Goal: Task Accomplishment & Management: Manage account settings

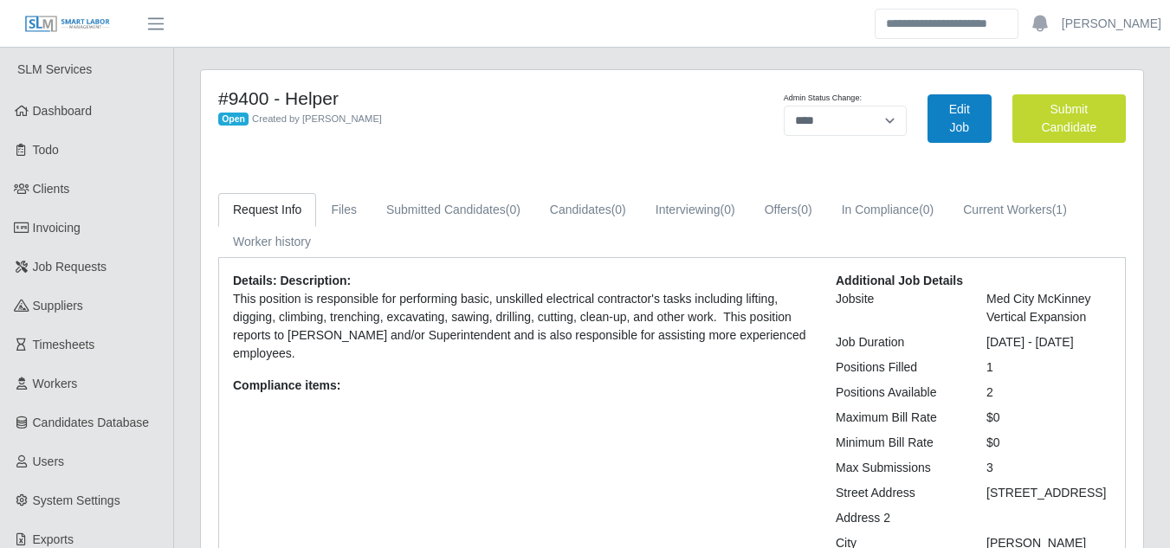
select select "****"
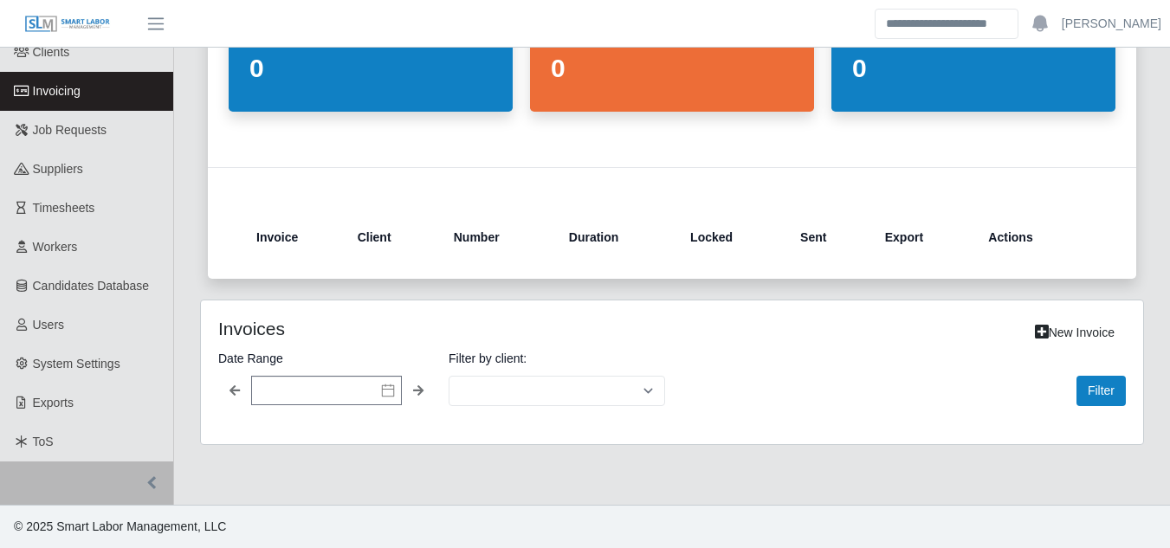
select select "**********"
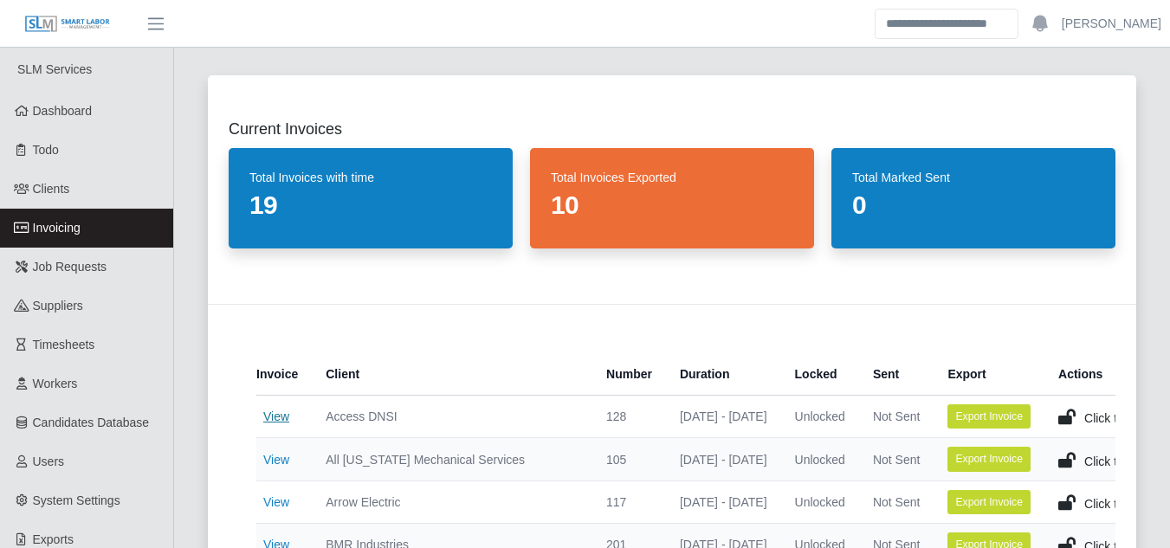
click at [282, 416] on link "View" at bounding box center [276, 417] width 26 height 14
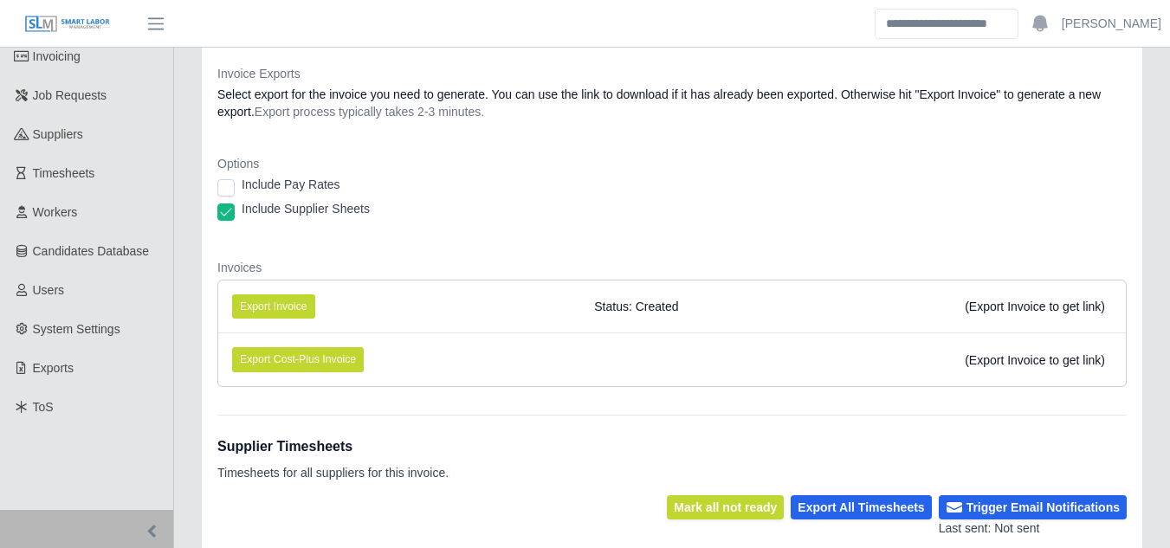
scroll to position [173, 0]
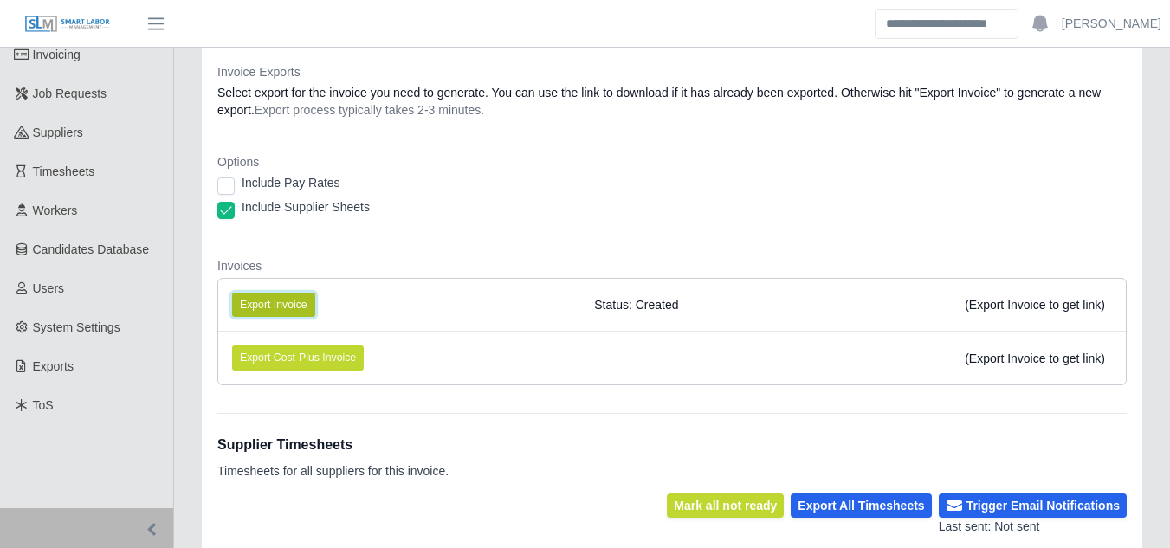
click at [291, 309] on button "Export Invoice" at bounding box center [273, 305] width 83 height 24
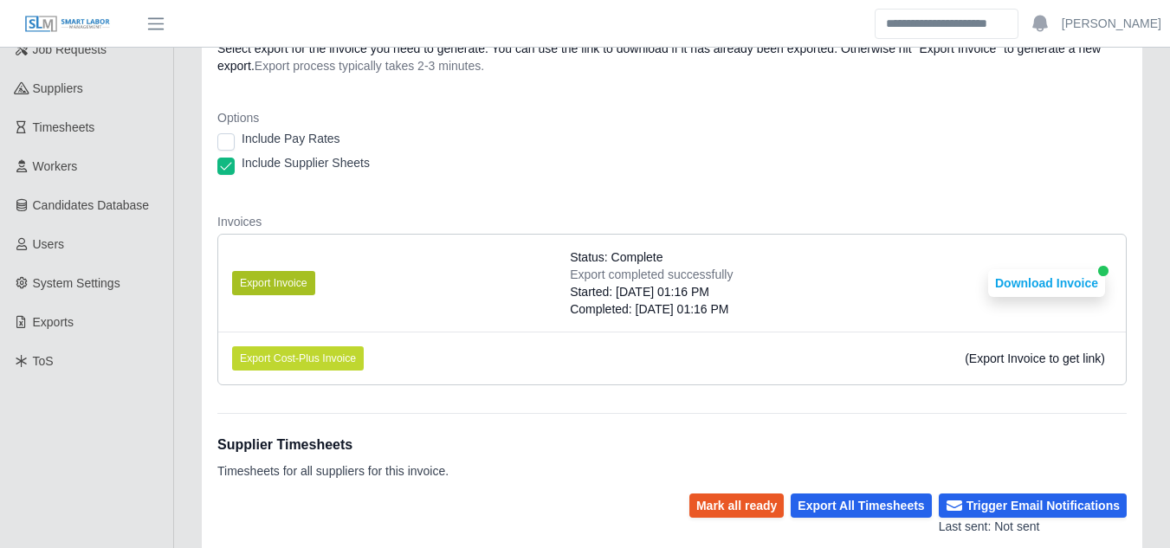
scroll to position [472, 0]
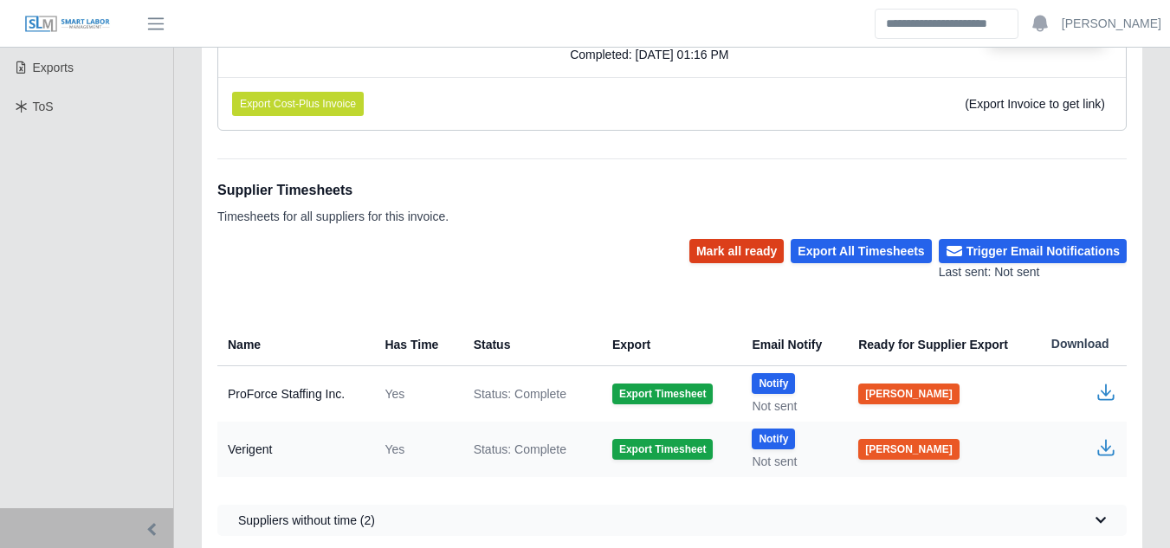
click at [752, 258] on button "Mark all ready" at bounding box center [736, 251] width 94 height 24
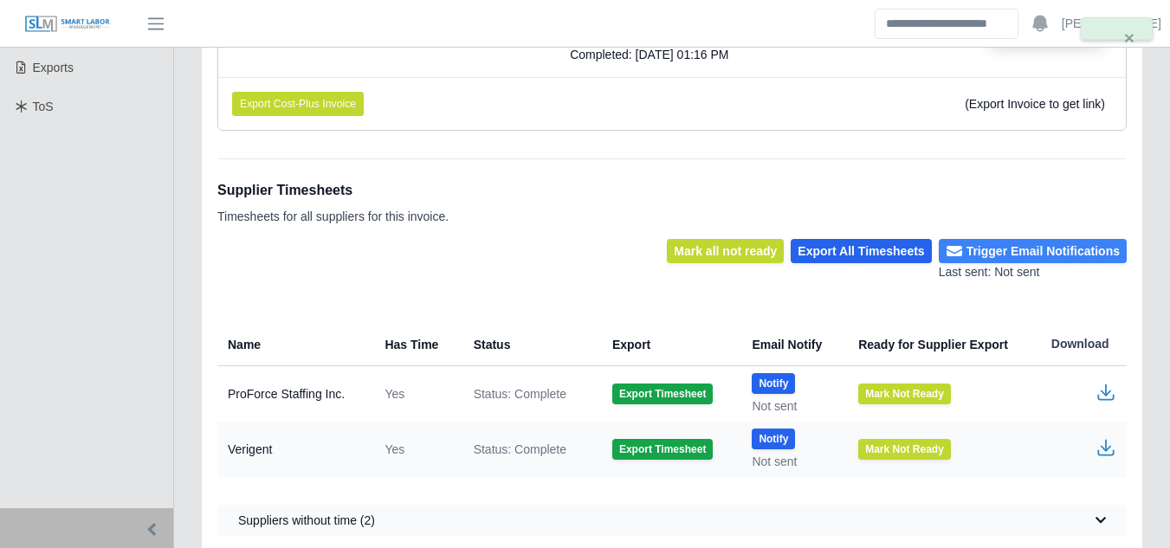
click at [1032, 256] on button "Trigger Email Notifications" at bounding box center [1033, 251] width 188 height 24
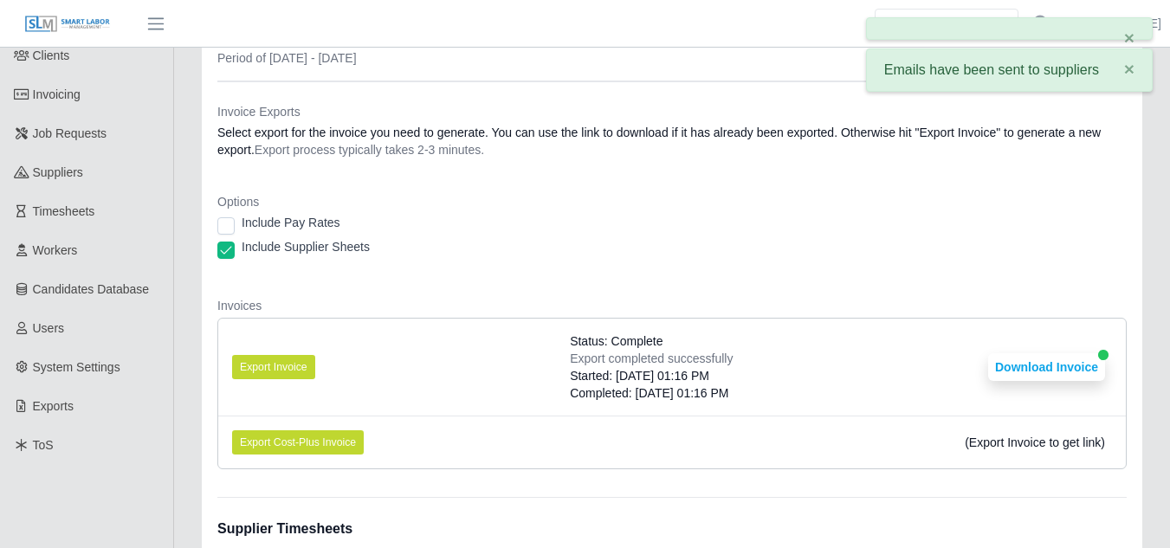
scroll to position [126, 0]
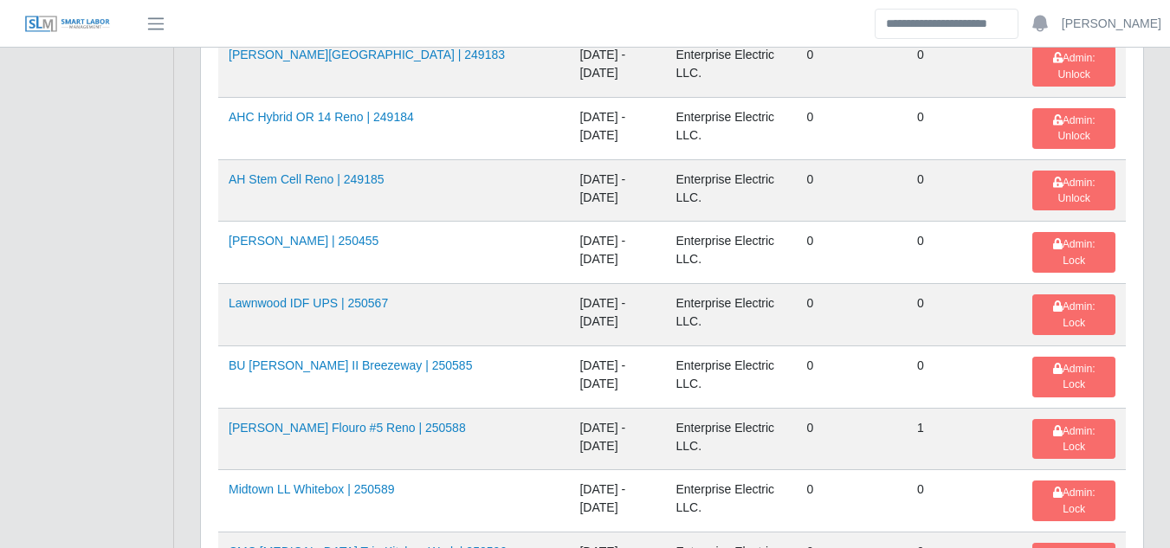
scroll to position [1472, 0]
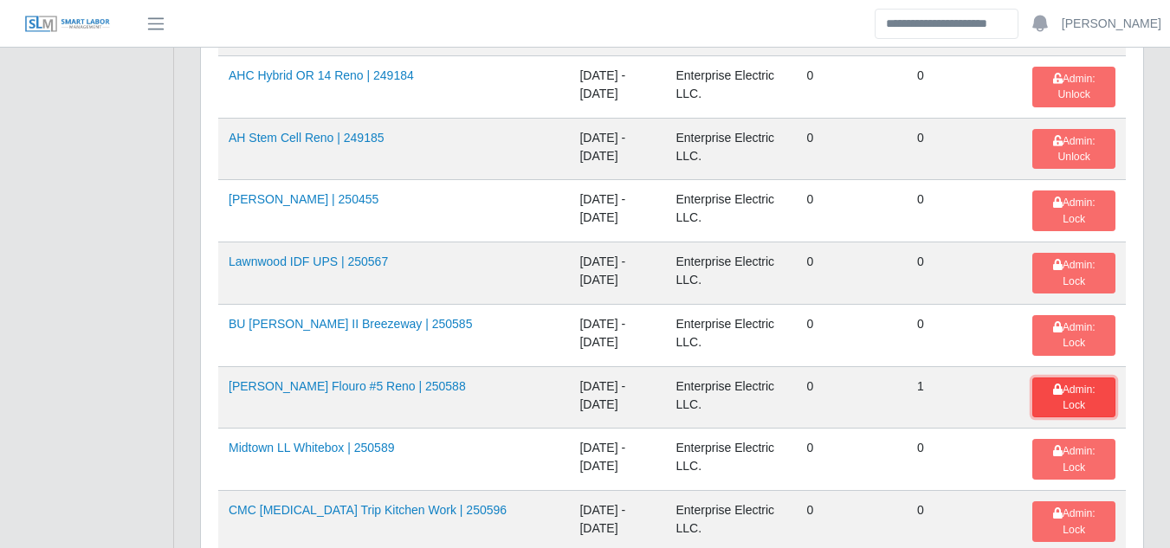
click at [1053, 384] on span "Admin: Lock" at bounding box center [1074, 398] width 42 height 28
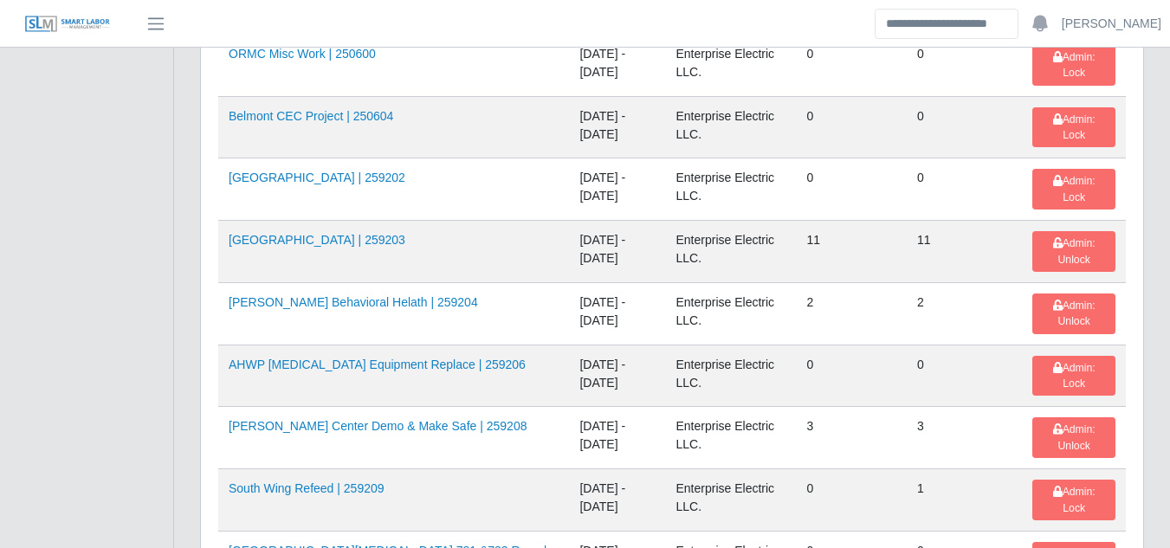
scroll to position [1992, 0]
click at [1062, 355] on button "Admin: Lock" at bounding box center [1073, 375] width 83 height 41
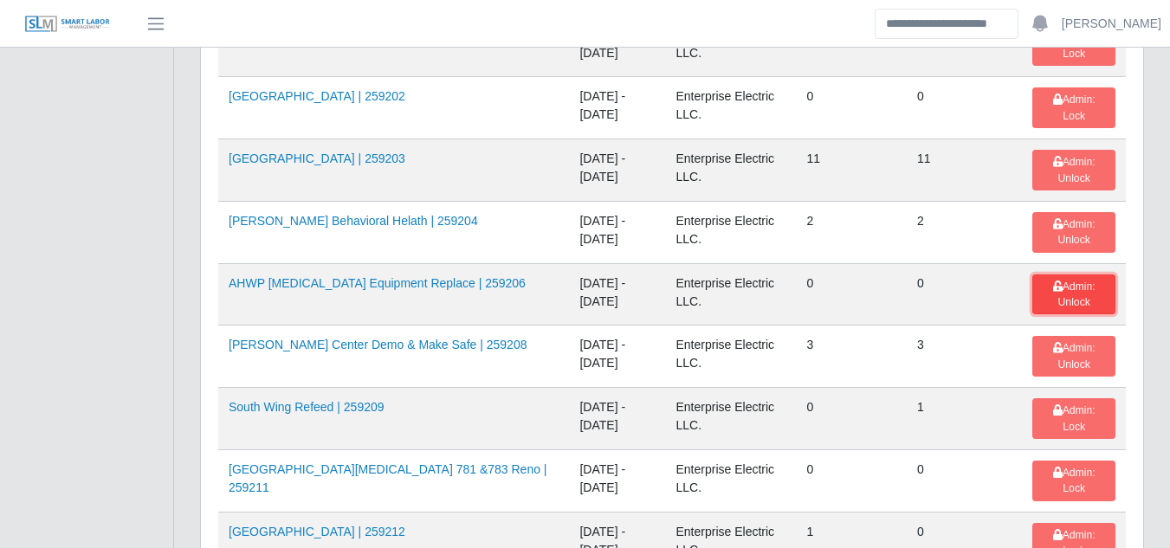
scroll to position [2165, 0]
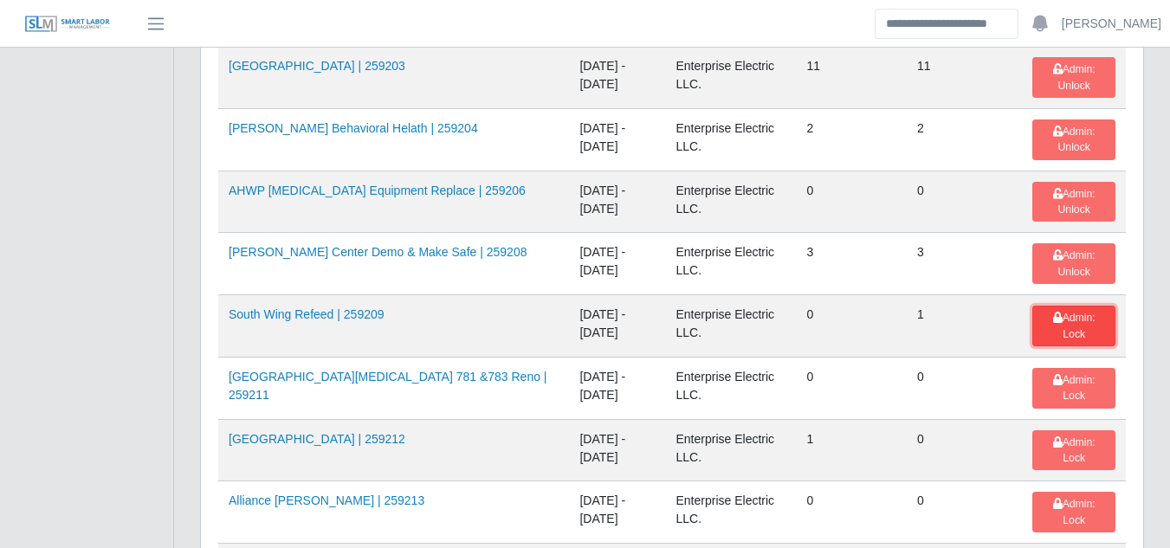
click at [1060, 306] on button "Admin: Lock" at bounding box center [1073, 326] width 83 height 41
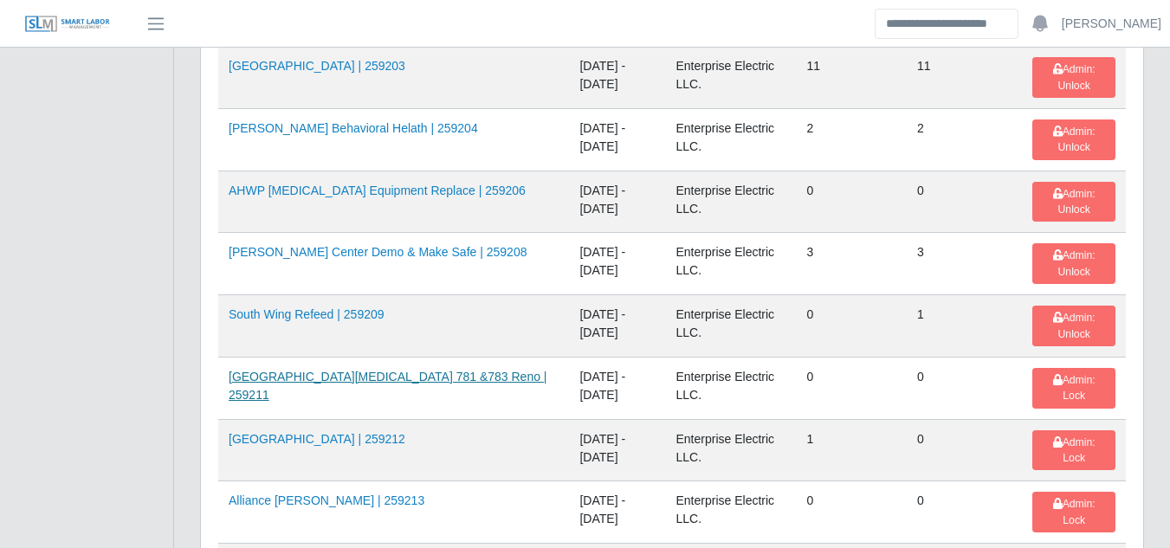
click at [442, 370] on link "OAHO Cancer Center Suites 781 &783 Reno | 259211" at bounding box center [388, 386] width 319 height 32
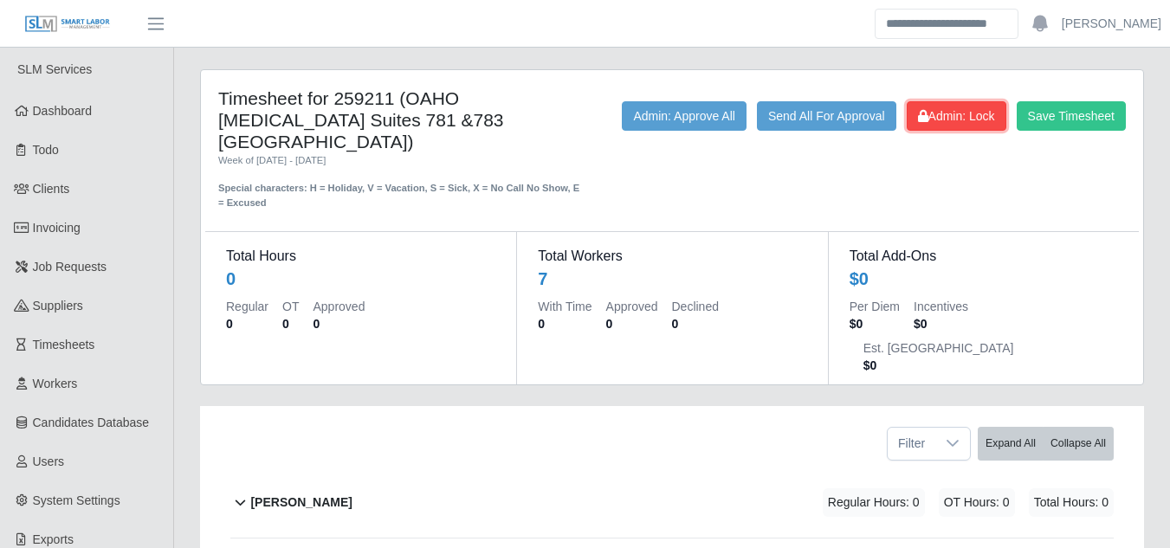
click at [964, 120] on span "Admin: Lock" at bounding box center [956, 116] width 77 height 14
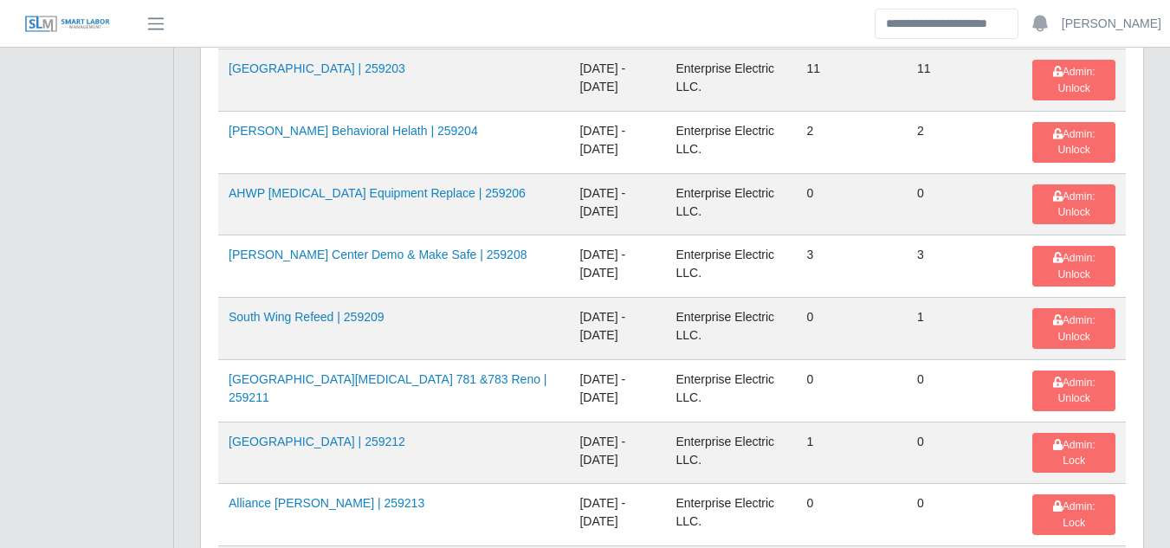
scroll to position [2252, 0]
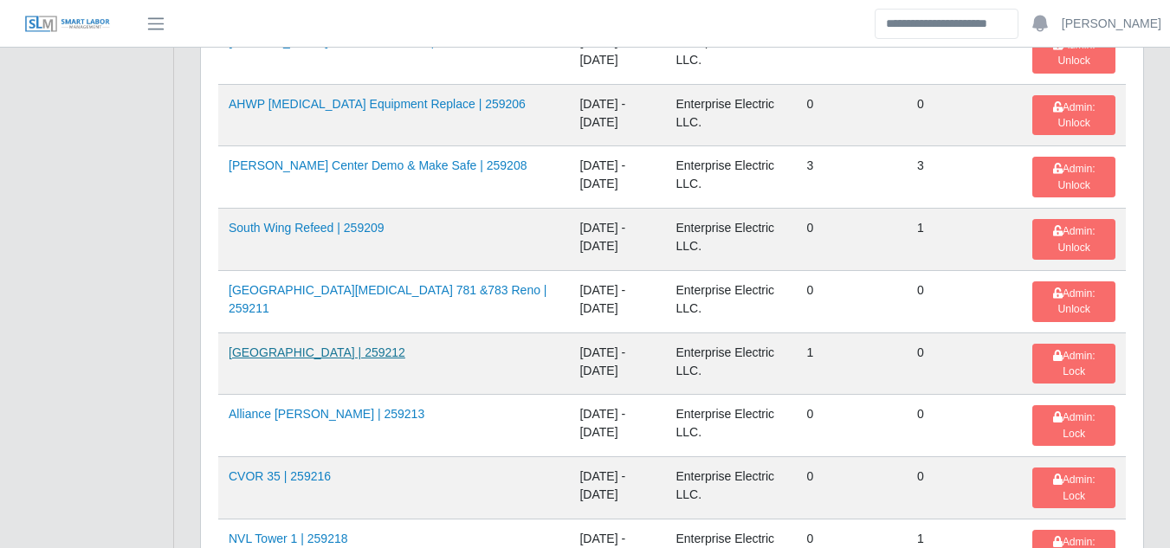
click at [384, 346] on link "HCA Oviedo Medical Center | 259212" at bounding box center [317, 353] width 177 height 14
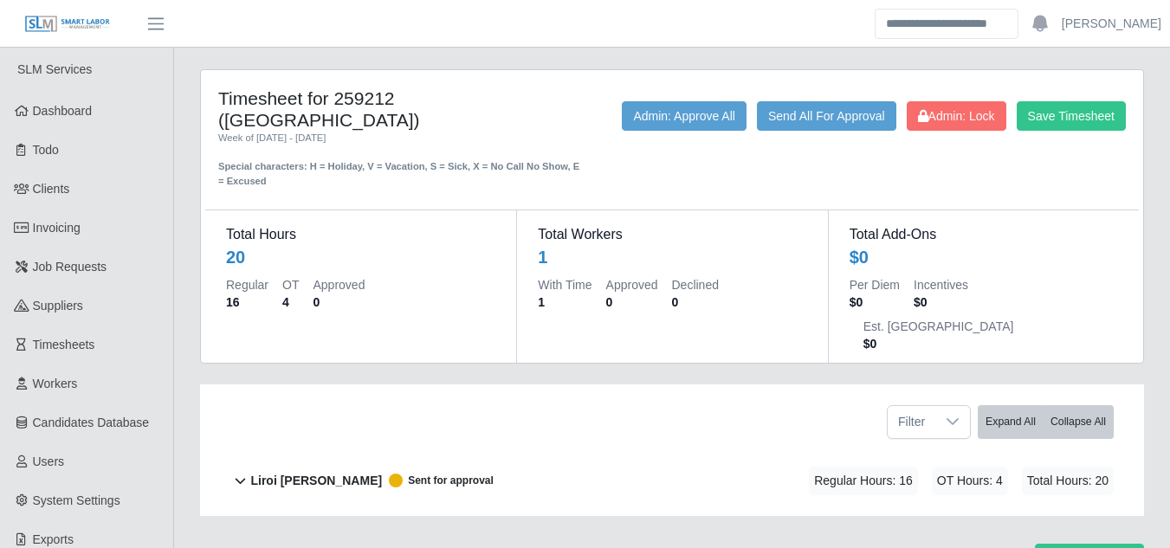
click at [306, 472] on b "Liroi [PERSON_NAME]" at bounding box center [316, 481] width 132 height 18
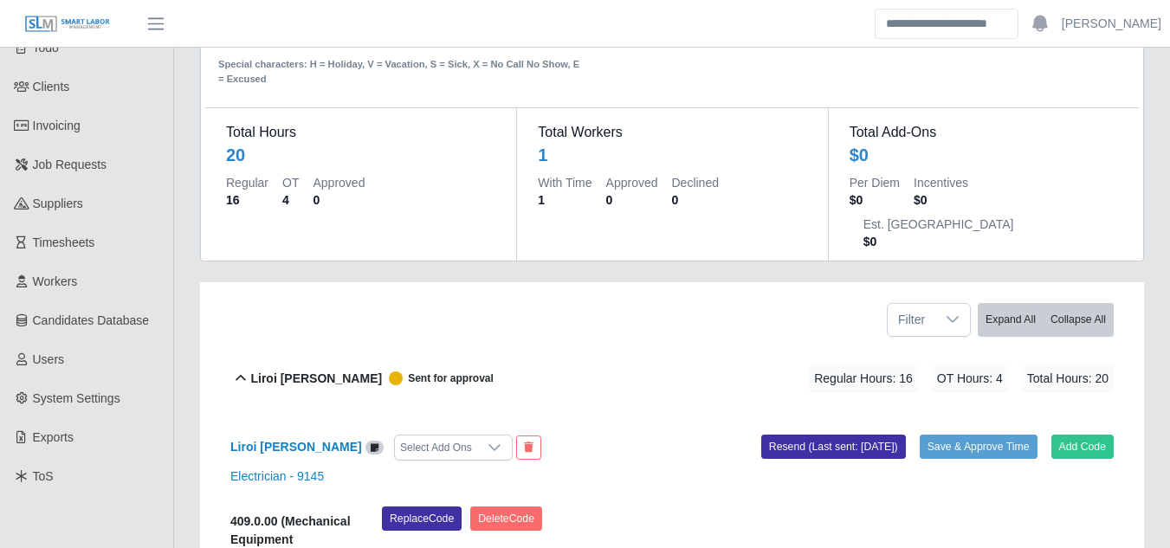
scroll to position [260, 0]
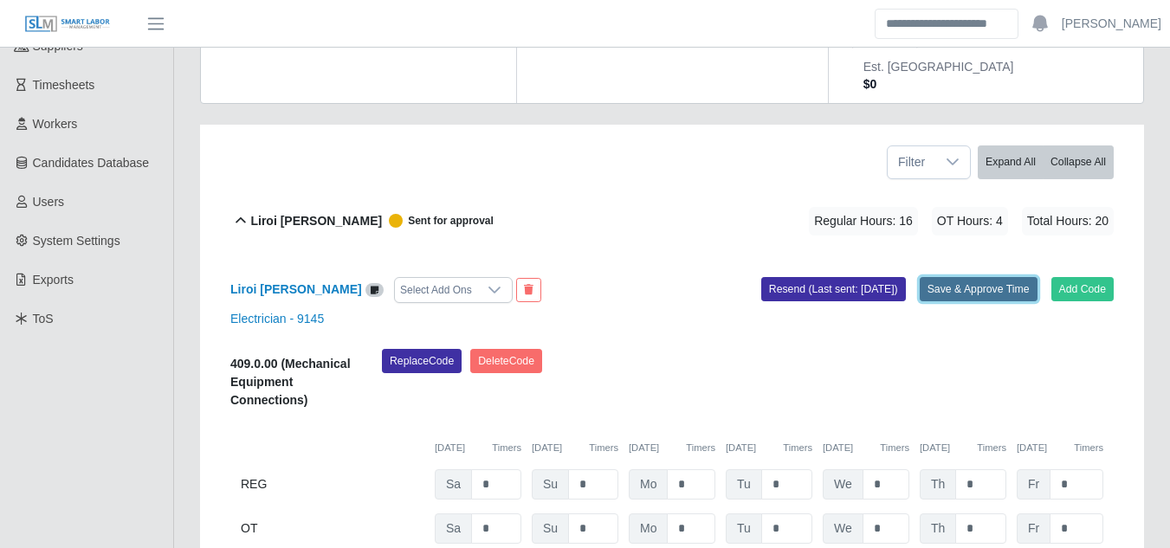
click at [996, 277] on button "Save & Approve Time" at bounding box center [979, 289] width 118 height 24
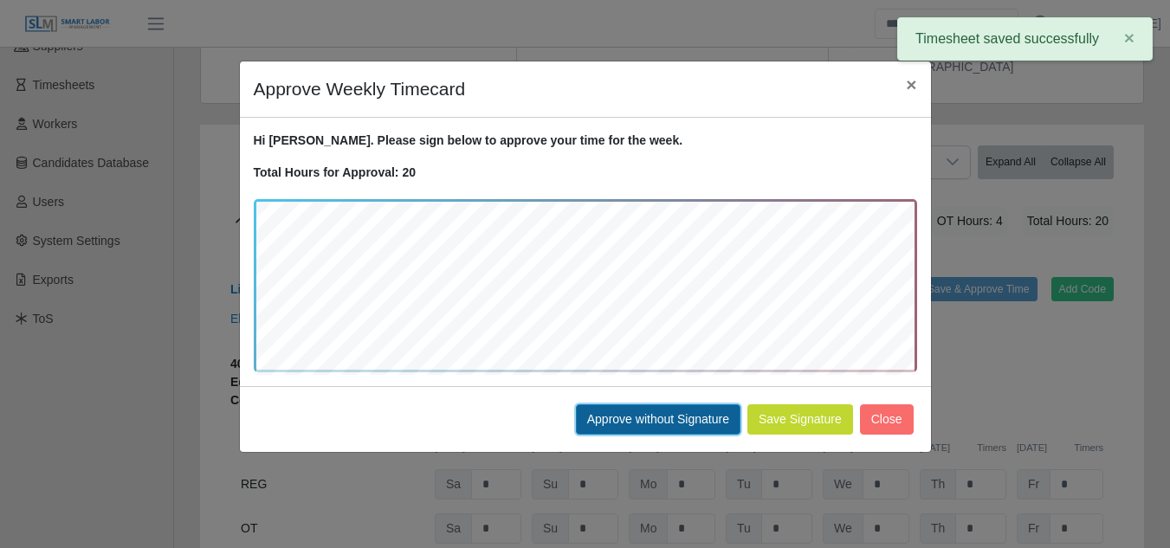
click at [658, 422] on button "Approve without Signature" at bounding box center [658, 419] width 165 height 30
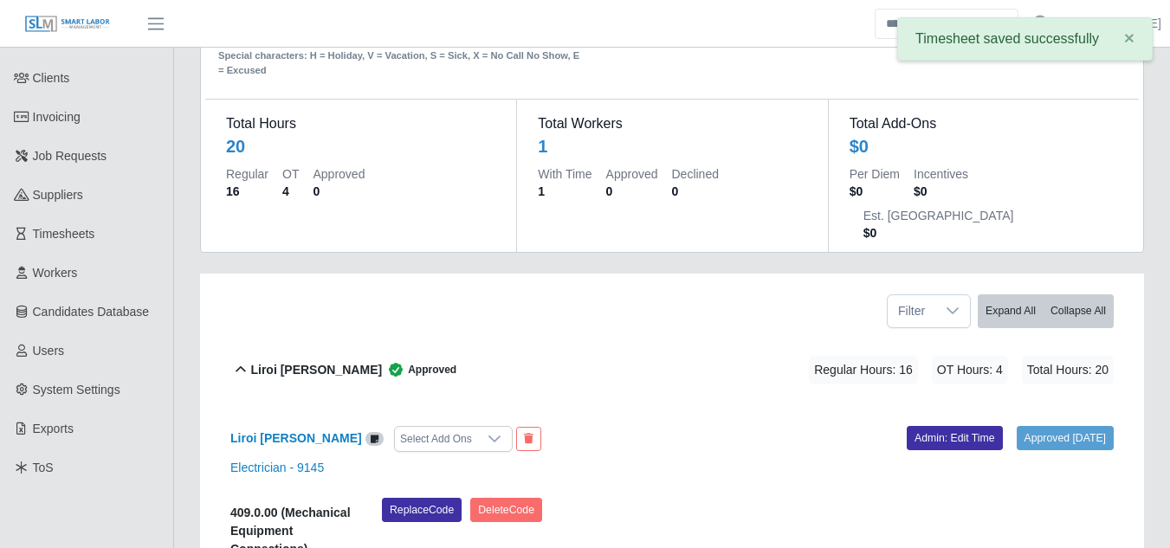
scroll to position [0, 0]
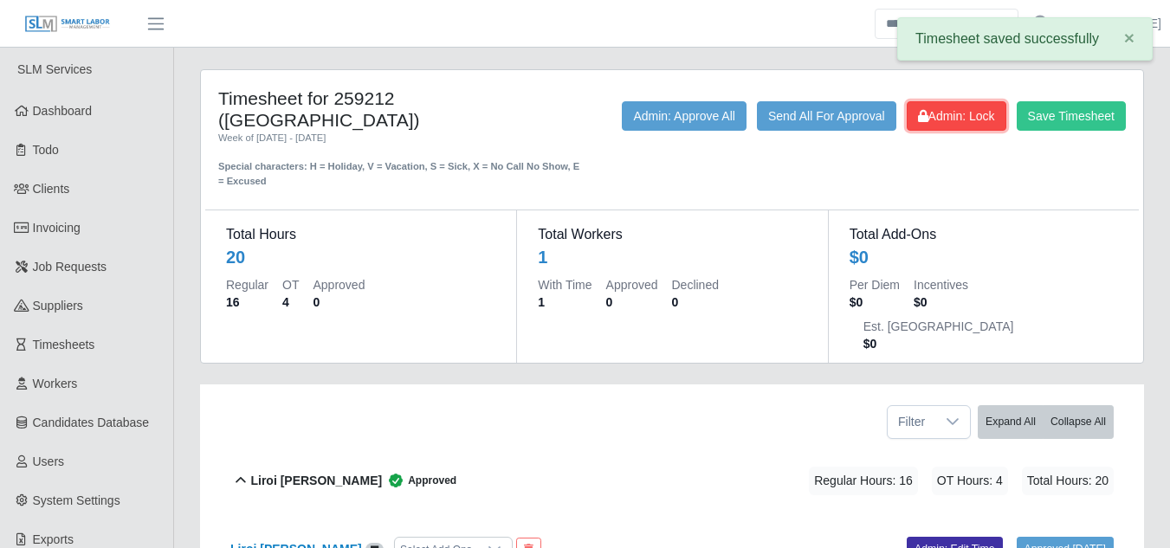
click at [943, 113] on span "Admin: Lock" at bounding box center [956, 116] width 77 height 14
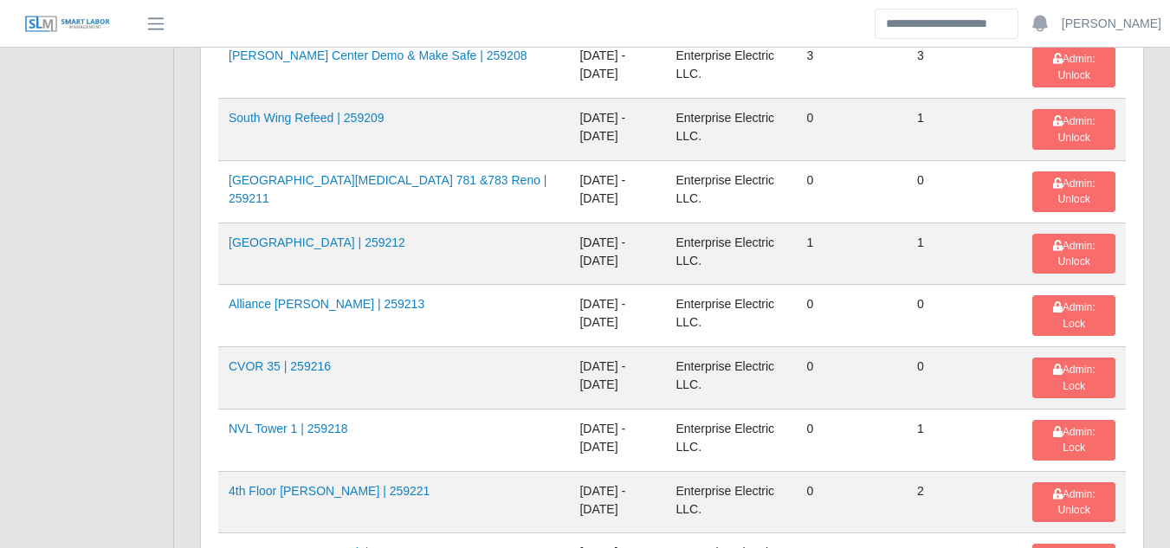
scroll to position [2425, 0]
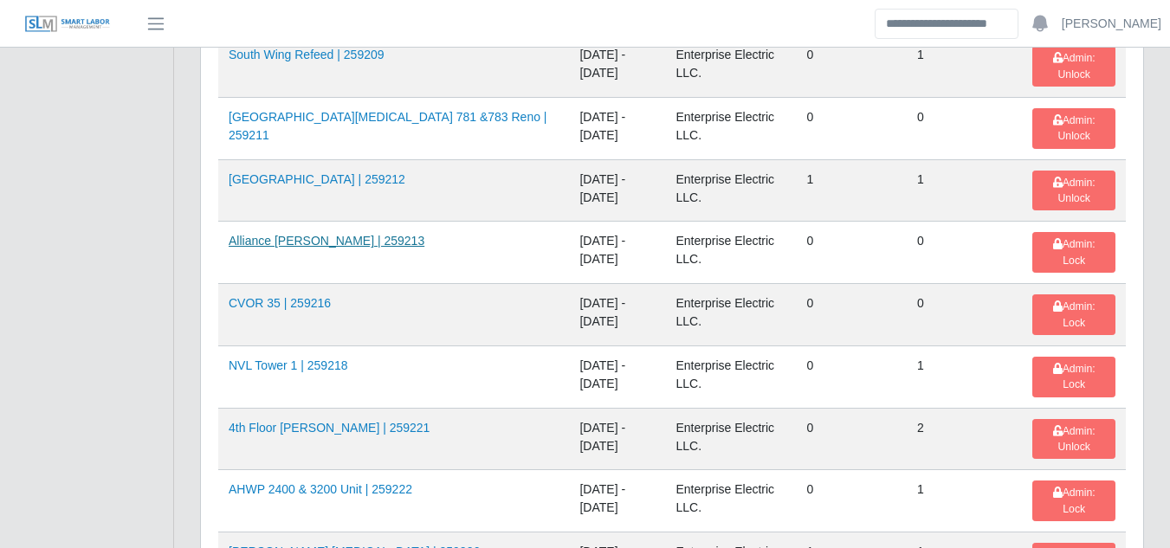
click at [325, 234] on link "Alliance Bernstein | 259213" at bounding box center [327, 241] width 196 height 14
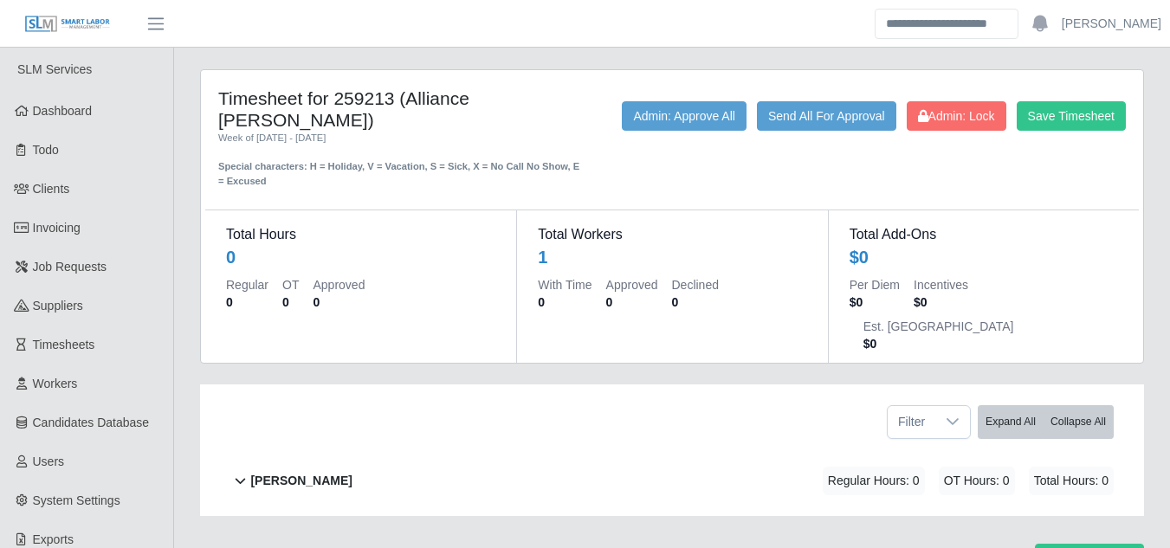
click at [305, 472] on b "[PERSON_NAME]" at bounding box center [300, 481] width 101 height 18
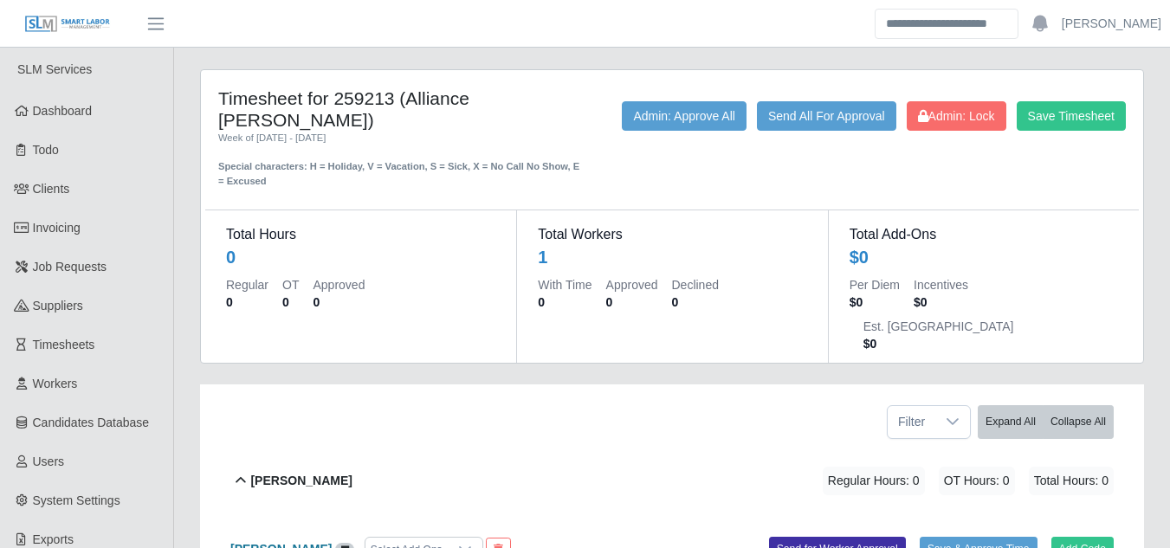
click at [303, 542] on b "[PERSON_NAME]" at bounding box center [280, 549] width 101 height 14
click at [918, 118] on icon at bounding box center [923, 116] width 10 height 12
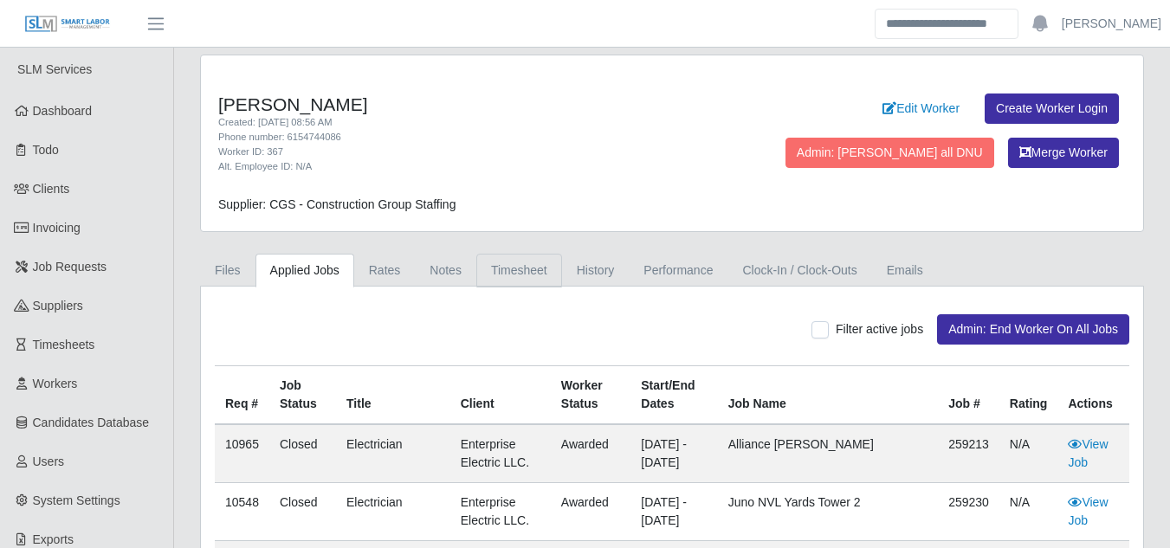
click at [520, 277] on link "Timesheet" at bounding box center [519, 271] width 86 height 34
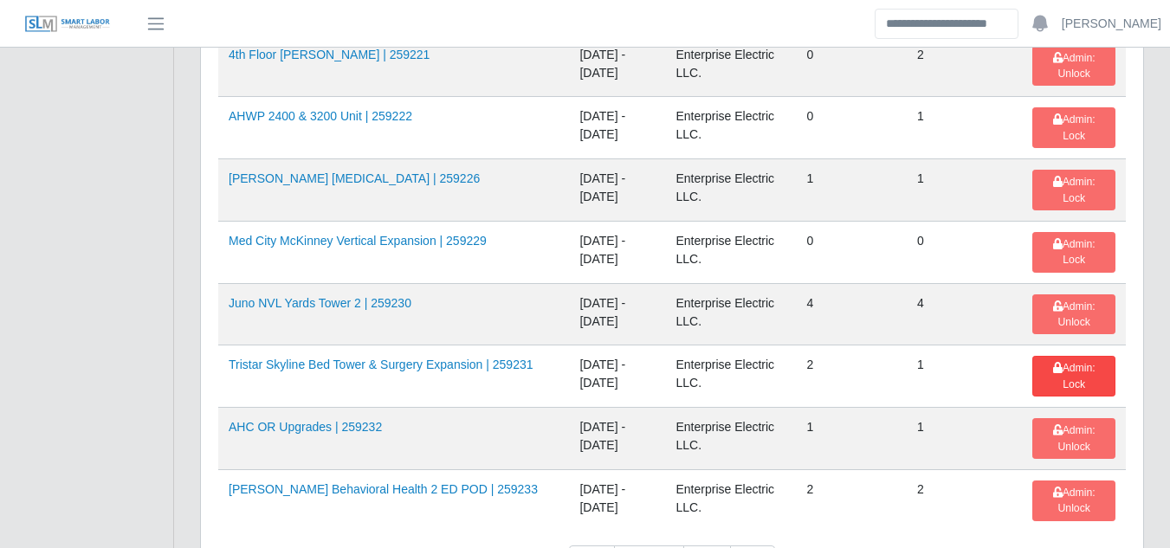
scroll to position [2770, 0]
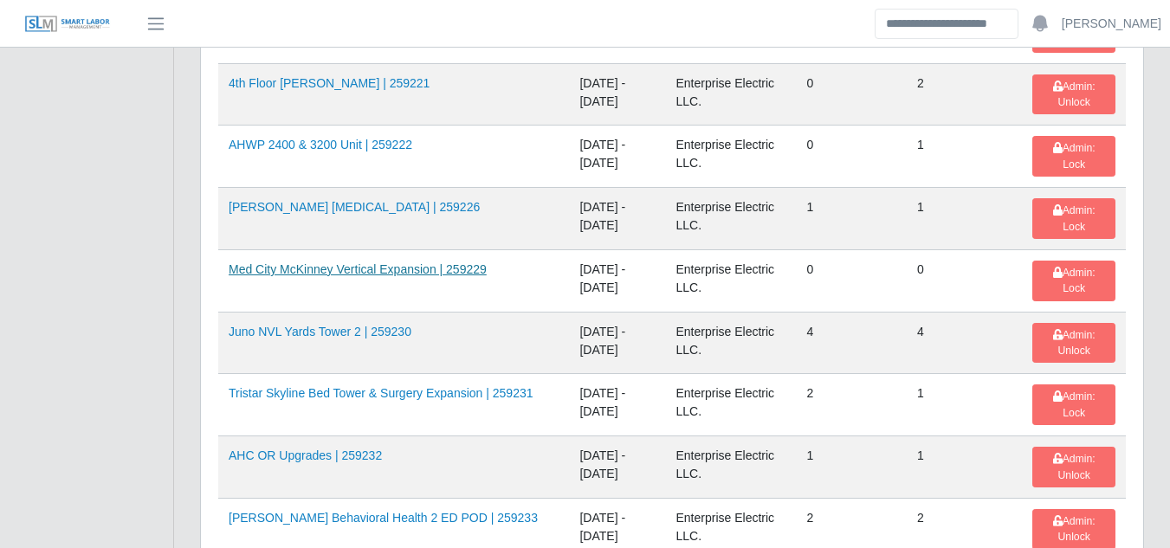
click at [382, 262] on link "Med City McKinney Vertical Expansion | 259229" at bounding box center [358, 269] width 258 height 14
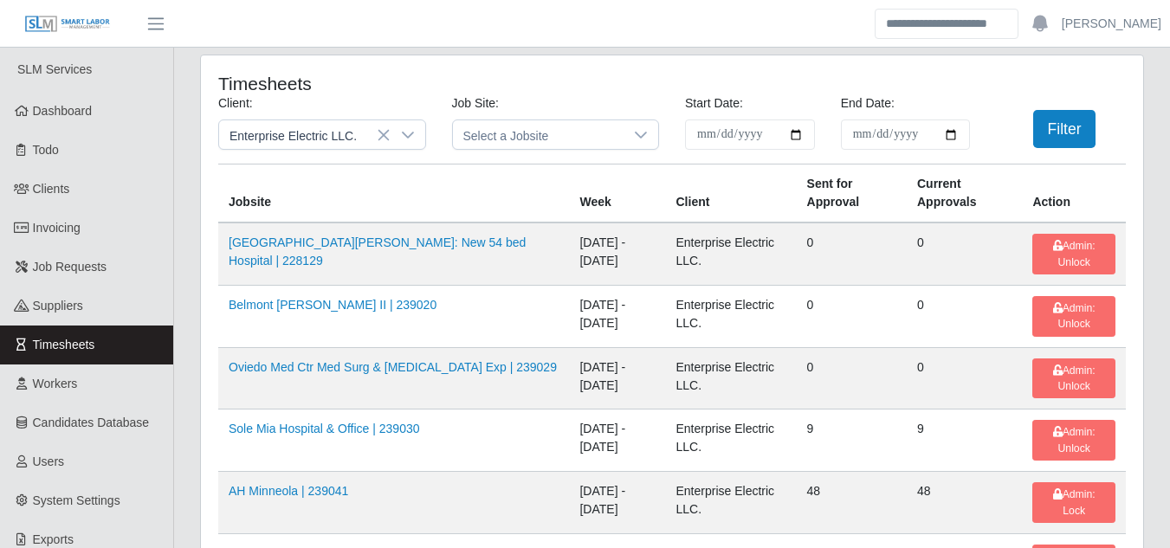
scroll to position [2856, 0]
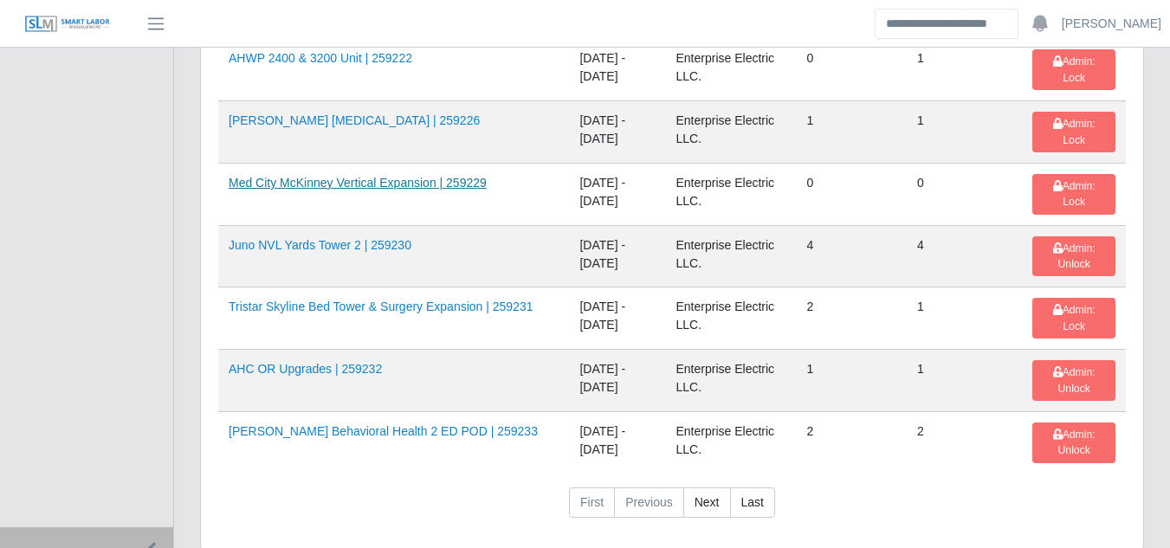
click at [314, 176] on link "Med City McKinney Vertical Expansion | 259229" at bounding box center [358, 183] width 258 height 14
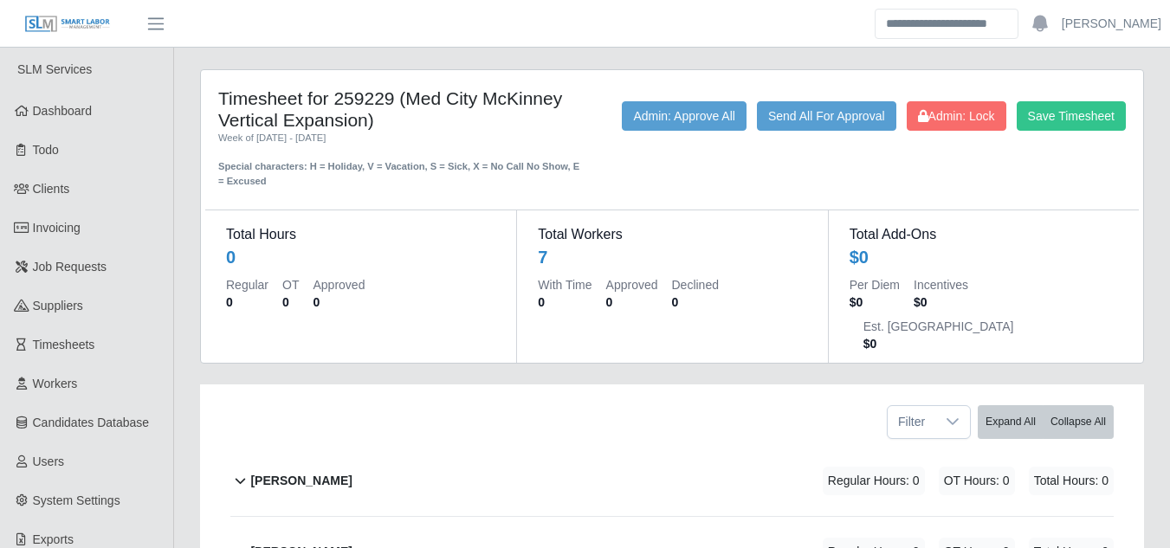
click at [306, 472] on b "Arabella Jove" at bounding box center [300, 481] width 101 height 18
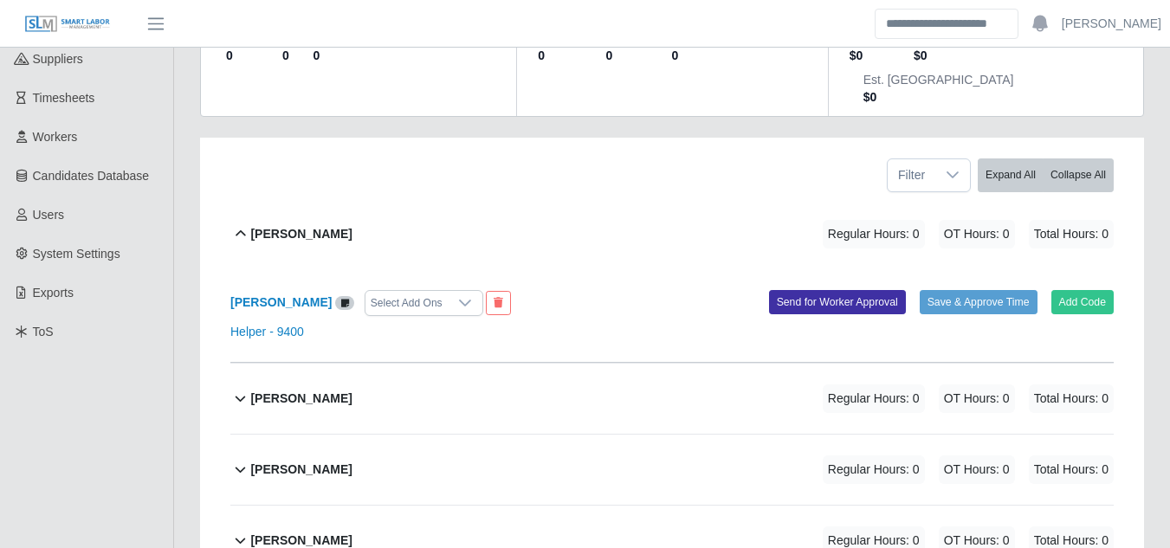
scroll to position [346, 0]
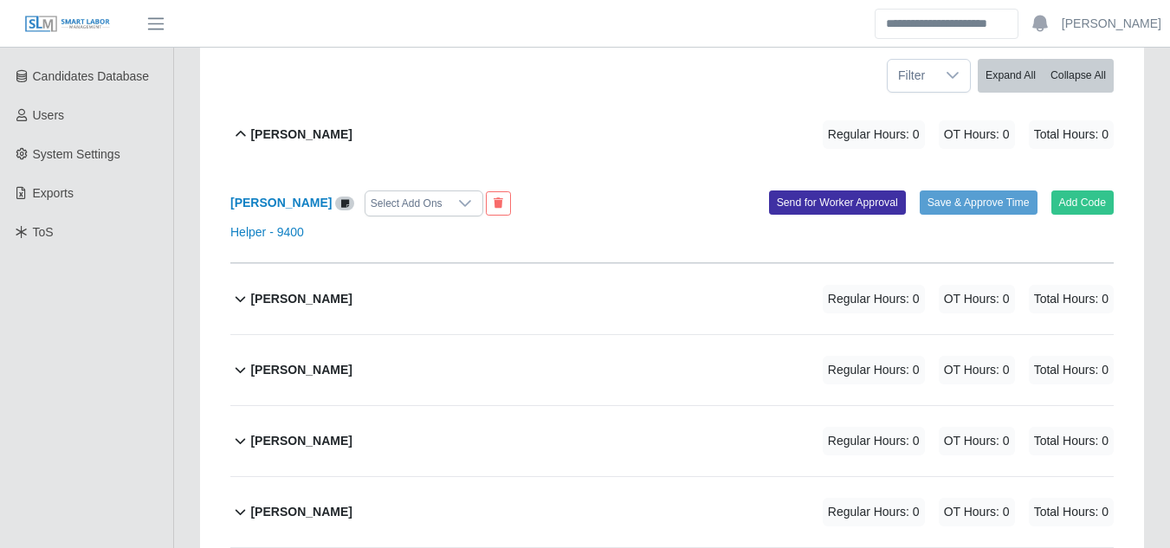
click at [276, 290] on b "Evan Harman" at bounding box center [300, 299] width 101 height 18
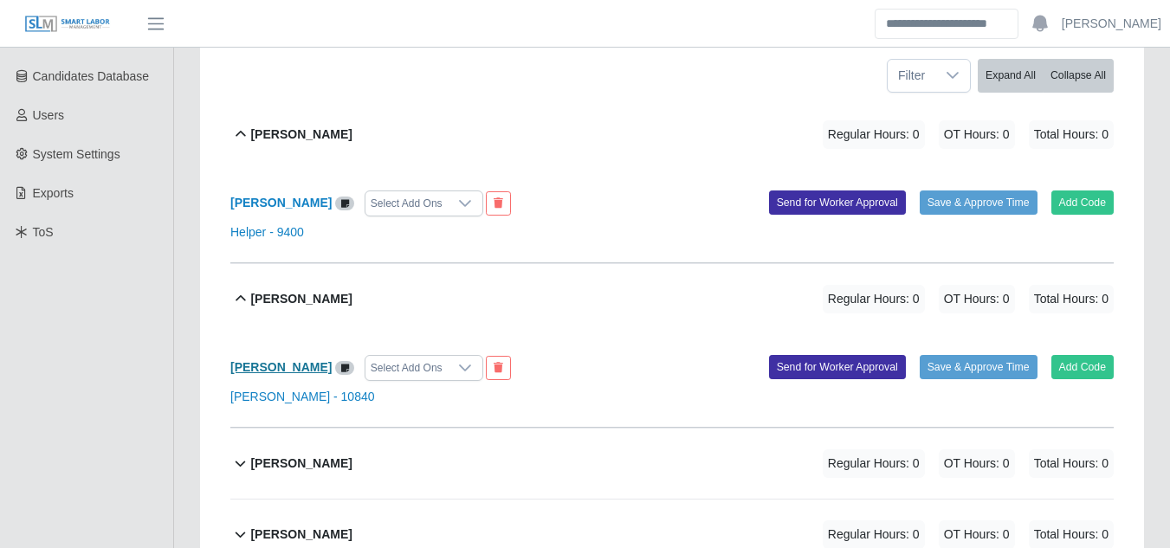
click at [275, 360] on b "Evan Harman" at bounding box center [280, 367] width 101 height 14
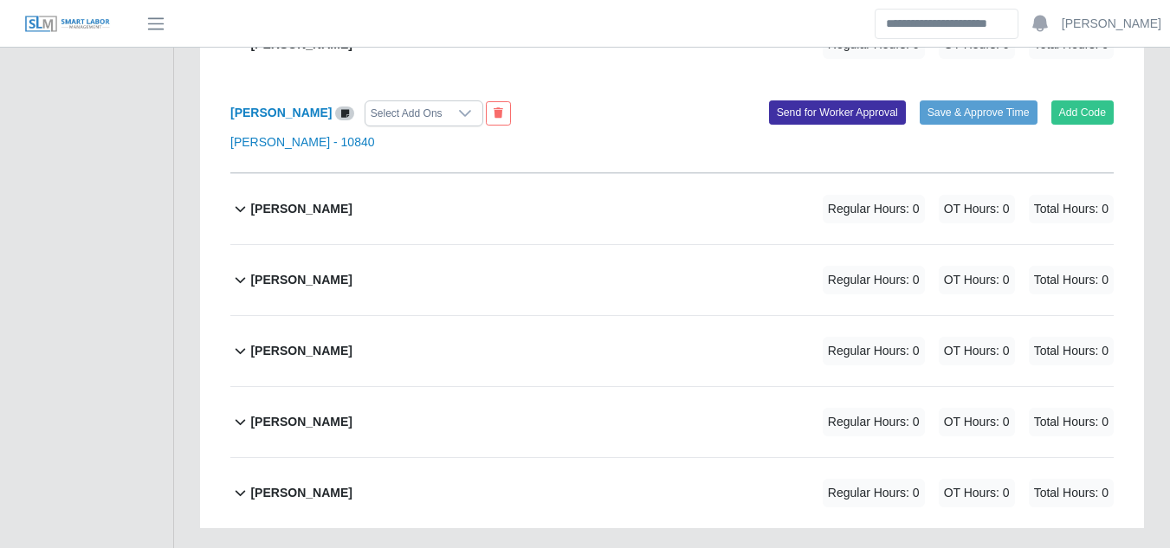
scroll to position [606, 0]
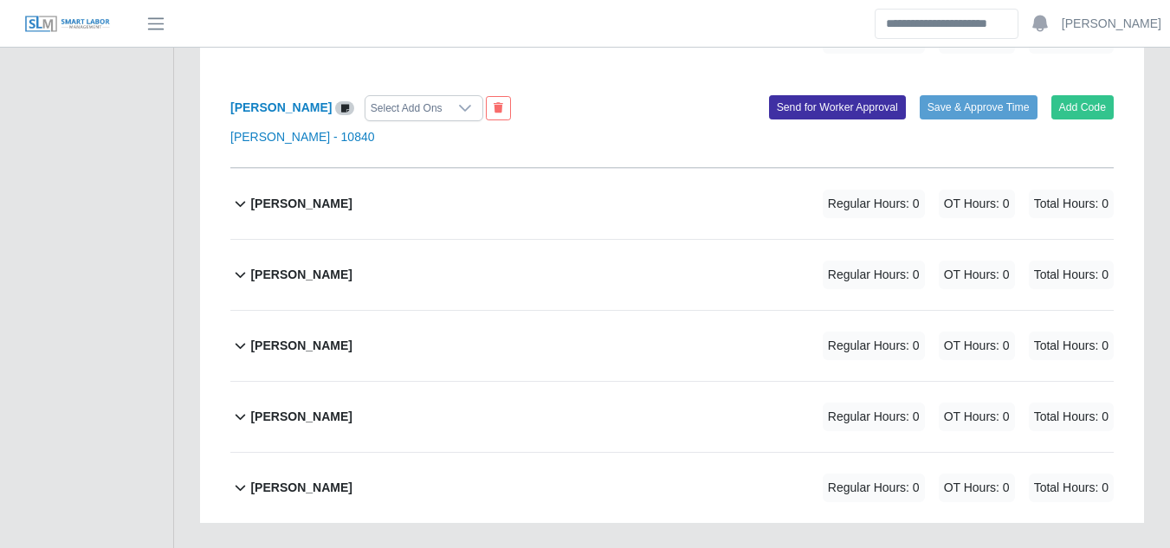
click at [294, 337] on b "Ramon Gonzalez" at bounding box center [300, 346] width 101 height 18
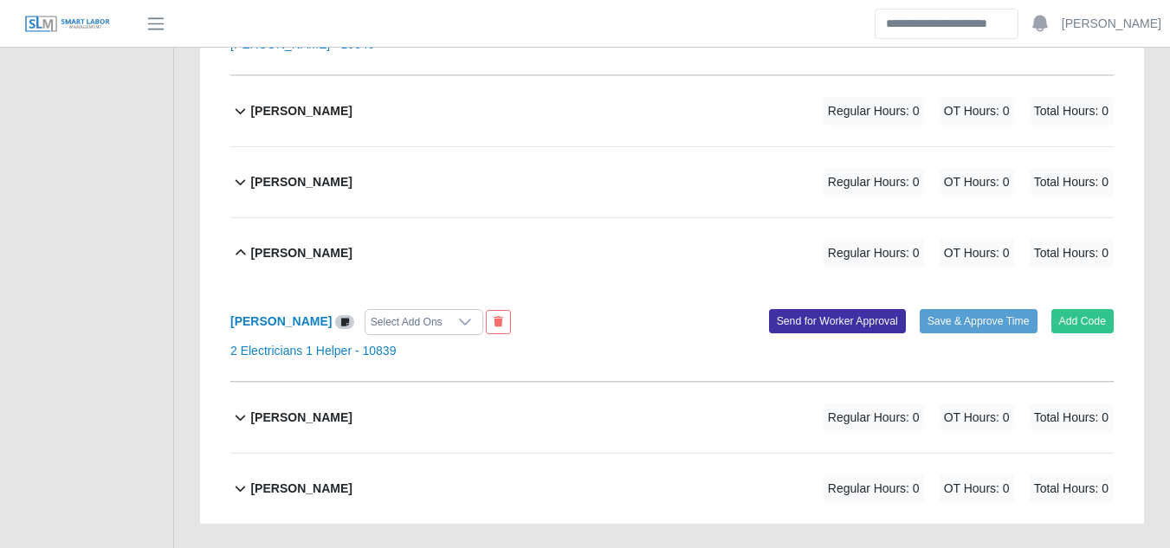
scroll to position [701, 0]
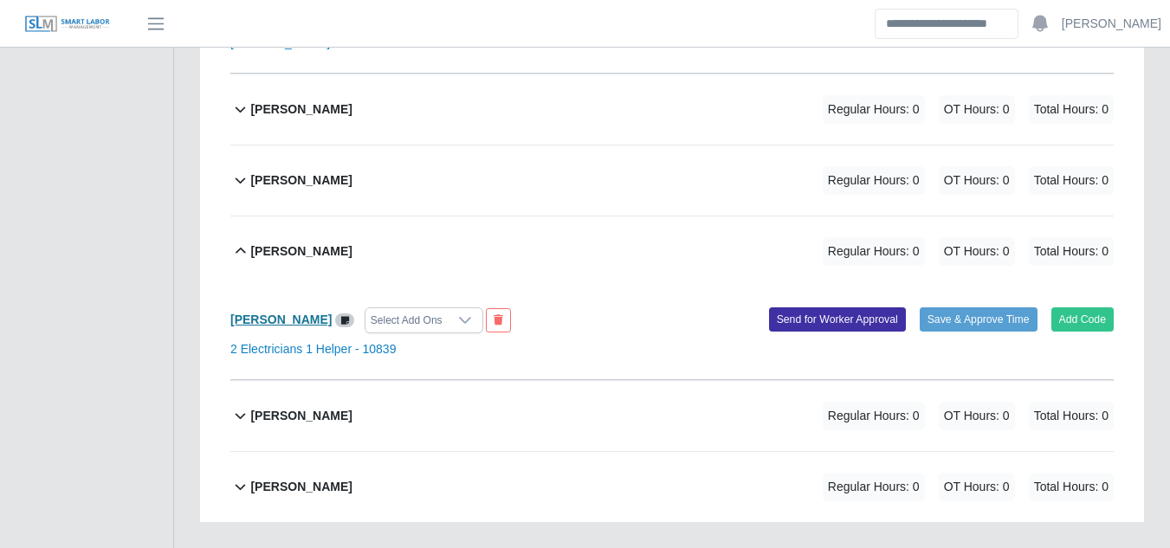
click at [292, 313] on b "Ramon Gonzalez" at bounding box center [280, 320] width 101 height 14
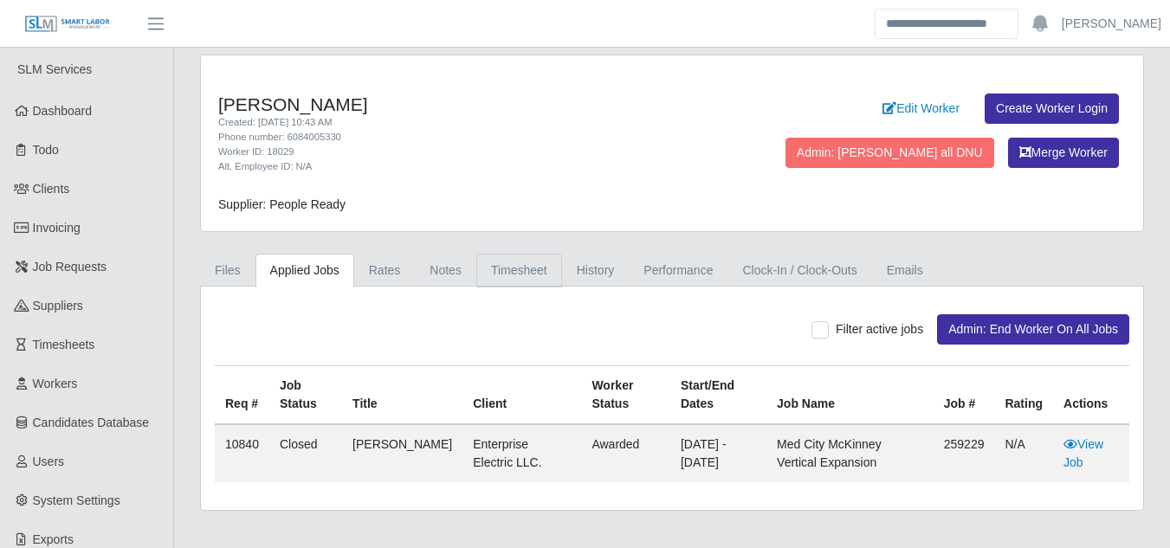
click at [512, 269] on link "Timesheet" at bounding box center [519, 271] width 86 height 34
click at [511, 271] on link "Timesheet" at bounding box center [519, 271] width 86 height 34
